Goal: Task Accomplishment & Management: Check status

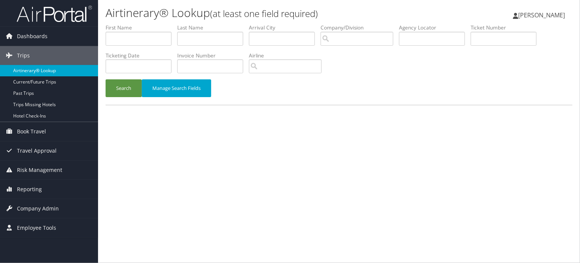
click at [50, 72] on link "Airtinerary® Lookup" at bounding box center [49, 70] width 98 height 11
click at [413, 35] on input "text" at bounding box center [432, 39] width 66 height 14
paste input "QHYWMY"
click at [124, 89] on button "Search" at bounding box center [124, 88] width 36 height 18
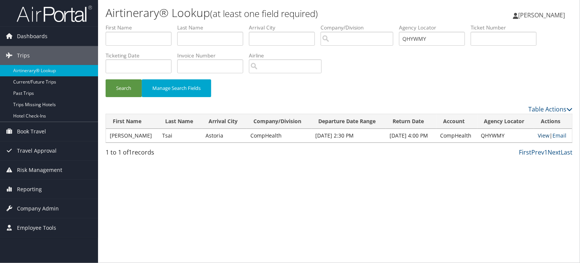
click at [545, 132] on link "View" at bounding box center [544, 135] width 12 height 7
drag, startPoint x: 435, startPoint y: 39, endPoint x: 340, endPoint y: 40, distance: 95.5
click at [340, 24] on ul "First Name Last Name Departure City Arrival City Company/Division Airport/City …" at bounding box center [339, 24] width 467 height 0
paste input "DMBCG9"
type input "DMBCG9"
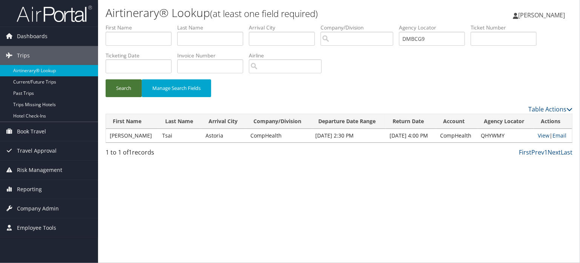
click at [111, 92] on button "Search" at bounding box center [124, 88] width 36 height 18
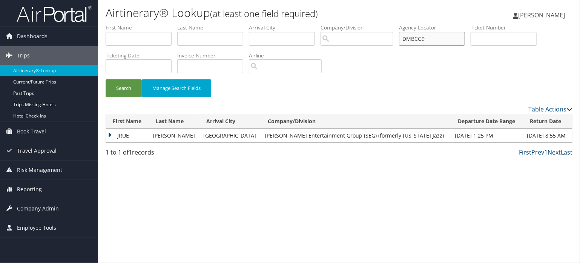
drag, startPoint x: 445, startPoint y: 34, endPoint x: 305, endPoint y: 39, distance: 140.5
click at [305, 24] on ul "First Name Last Name Departure City Arrival City Company/Division Airport/City …" at bounding box center [339, 24] width 467 height 0
paste input "7ZK3"
type input "DM7ZK3"
click at [120, 92] on button "Search" at bounding box center [124, 88] width 36 height 18
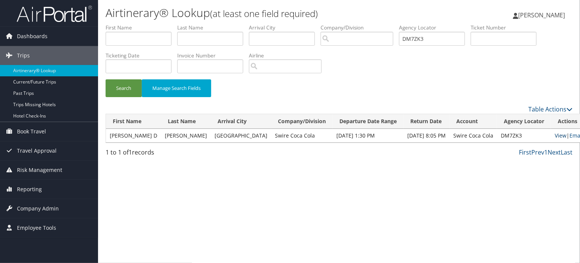
click at [555, 132] on link "View" at bounding box center [561, 135] width 12 height 7
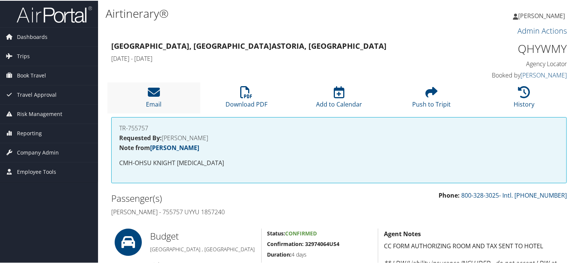
click at [165, 99] on li "Email" at bounding box center [154, 97] width 93 height 31
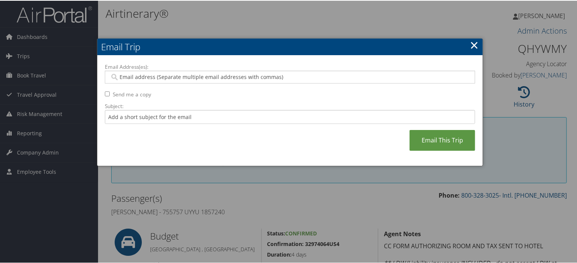
click at [267, 75] on input "Email Address(es):" at bounding box center [290, 76] width 361 height 8
paste input "DITSAI@CHGHEALTHCARE.COM"
type input "DITSAI@CHGHEALTHCARE.COM"
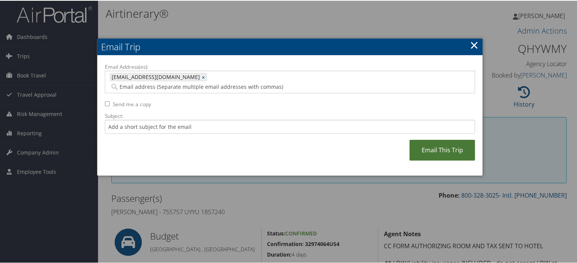
click at [440, 139] on link "Email This Trip" at bounding box center [443, 149] width 66 height 21
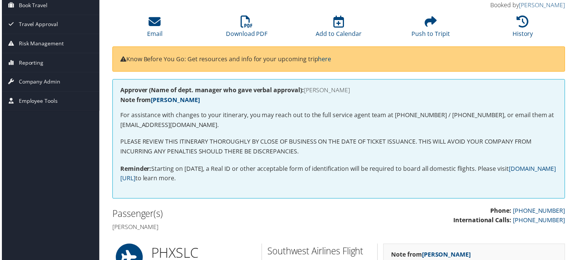
scroll to position [46, 0]
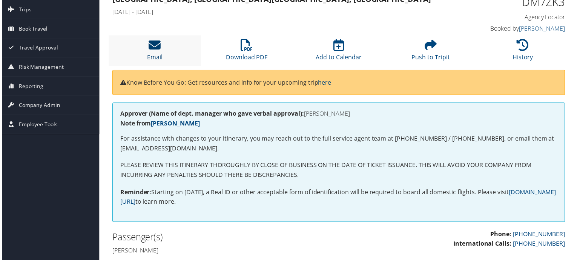
click at [148, 42] on icon at bounding box center [154, 45] width 12 height 12
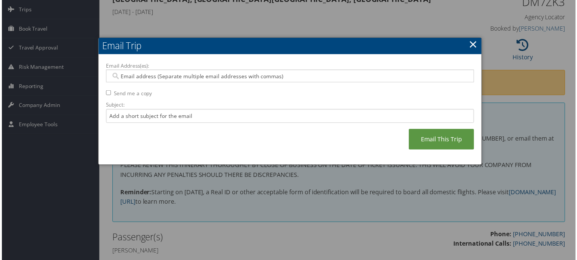
click at [205, 77] on input "Email Address(es):" at bounding box center [290, 76] width 361 height 8
paste input "TNARCISSE@SWIRECC.COM"
type input "TNARCISSE@SWIRECC.COM"
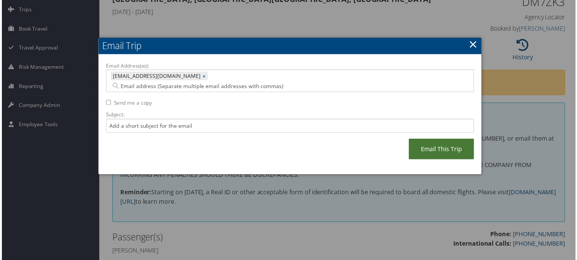
click at [448, 139] on link "Email This Trip" at bounding box center [443, 149] width 66 height 21
